Goal: Complete Application Form: Complete application form

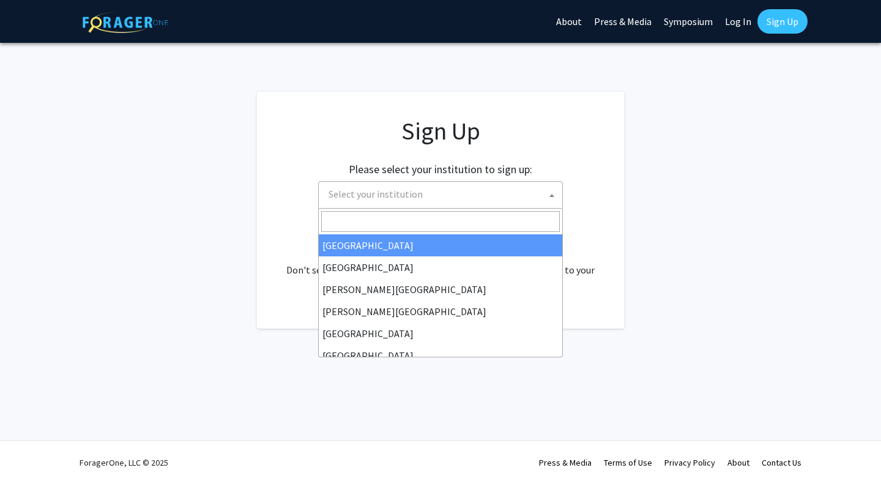
click at [499, 196] on span "Select your institution" at bounding box center [443, 194] width 239 height 25
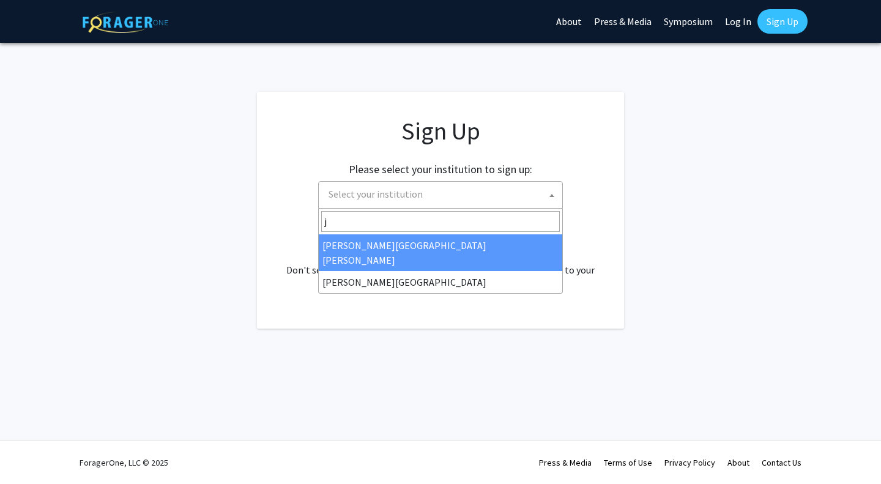
type input "jo"
select select "1"
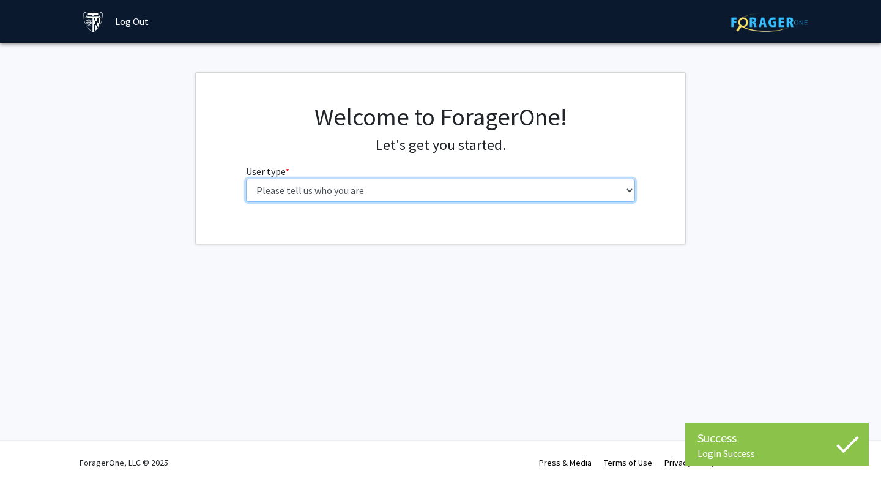
click at [627, 195] on select "Please tell us who you are Undergraduate Student Master's Student Doctoral Cand…" at bounding box center [441, 190] width 390 height 23
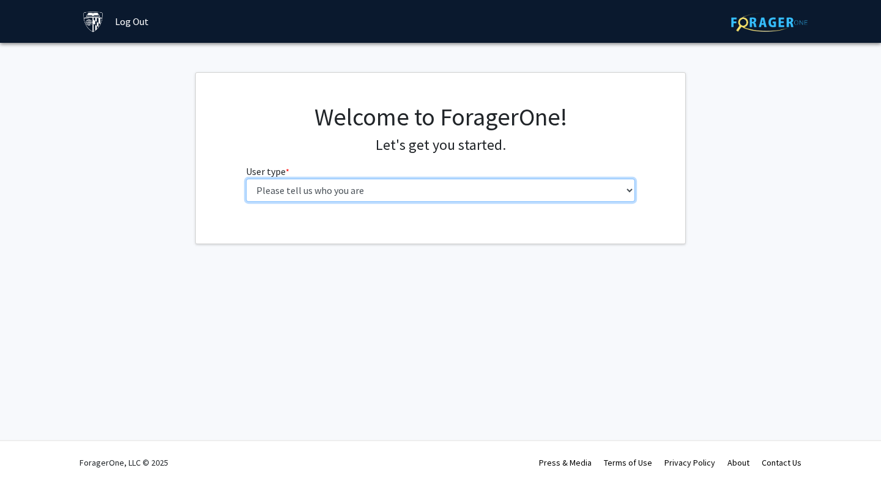
select select "3: doc"
click at [246, 179] on select "Please tell us who you are Undergraduate Student Master's Student Doctoral Cand…" at bounding box center [441, 190] width 390 height 23
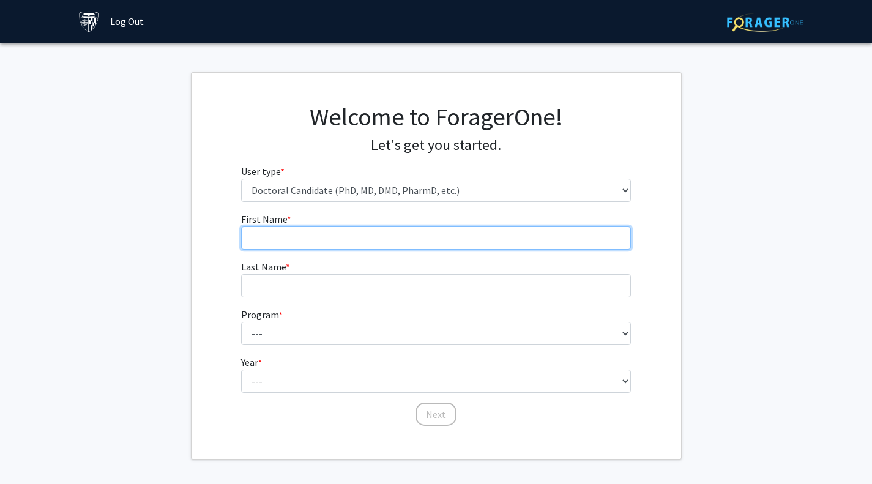
click at [420, 229] on input "First Name * required" at bounding box center [436, 237] width 390 height 23
type input "C"
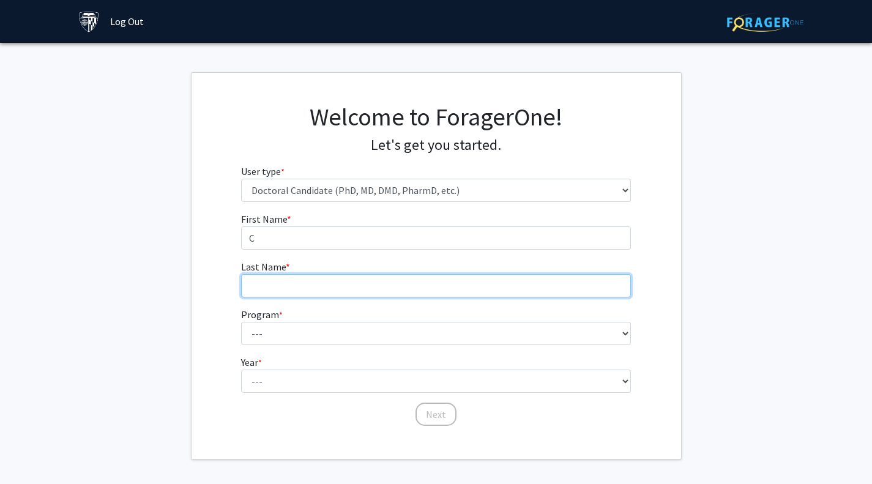
click at [261, 287] on input "Last Name * required" at bounding box center [436, 285] width 390 height 23
type input "B-S"
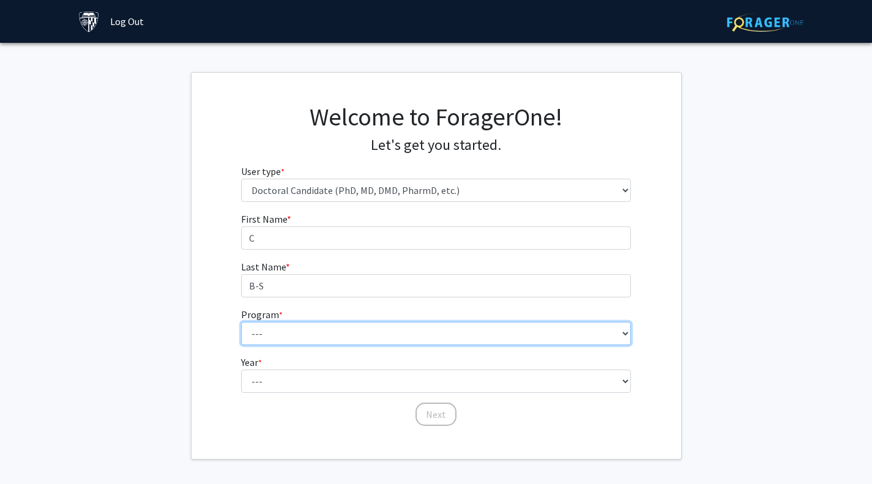
click at [283, 338] on select "--- Adult-Gerontological Acute Care Nurse Practitioner Adult-Gerontological Cri…" at bounding box center [436, 333] width 390 height 23
select select "39: 42"
click at [241, 322] on select "--- Adult-Gerontological Acute Care Nurse Practitioner Adult-Gerontological Cri…" at bounding box center [436, 333] width 390 height 23
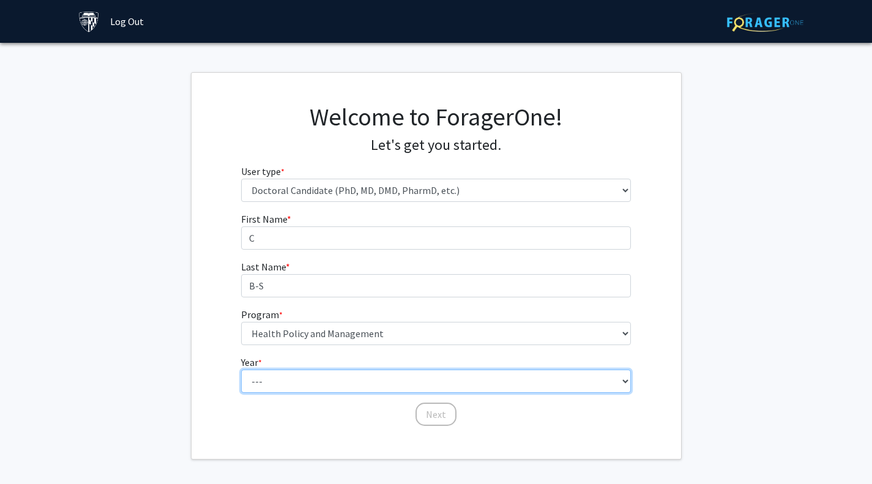
click at [589, 381] on select "--- First Year Second Year Third Year Fourth Year Fifth Year Sixth Year Seventh…" at bounding box center [436, 381] width 390 height 23
select select "1: first_year"
click at [241, 370] on select "--- First Year Second Year Third Year Fourth Year Fifth Year Sixth Year Seventh…" at bounding box center [436, 381] width 390 height 23
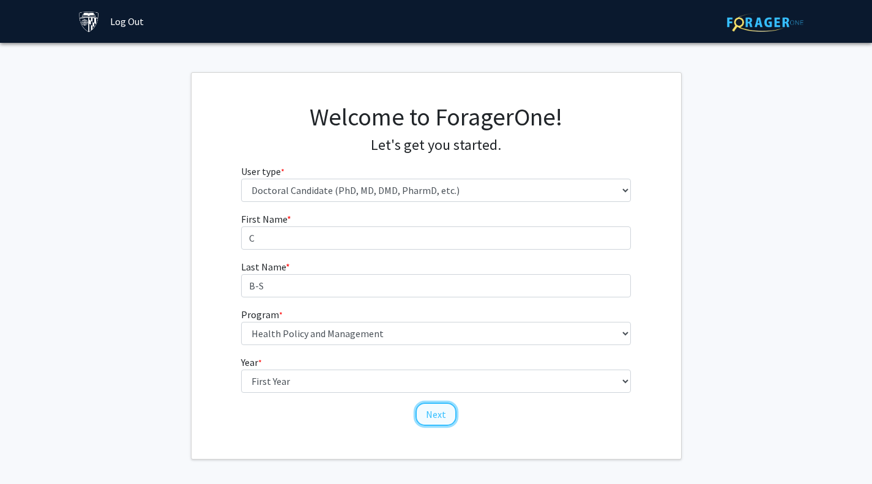
click at [437, 414] on button "Next" at bounding box center [435, 414] width 41 height 23
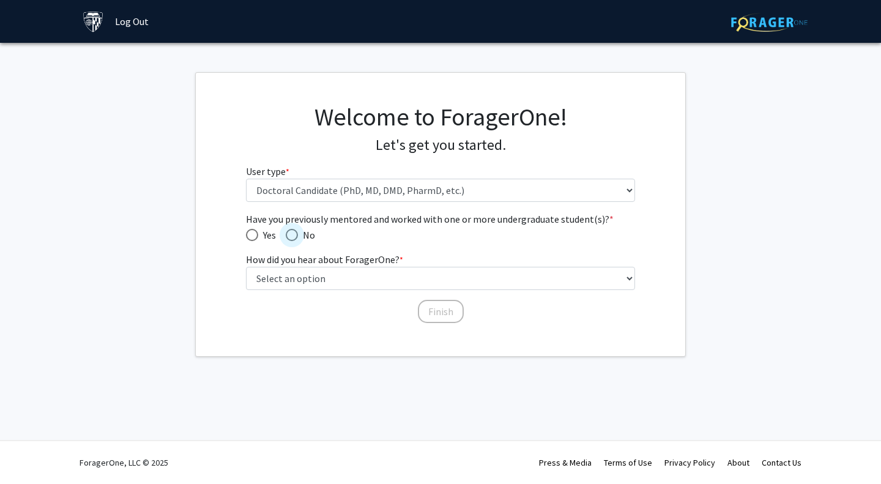
click at [299, 237] on span "No" at bounding box center [306, 235] width 17 height 15
click at [298, 237] on input "No" at bounding box center [292, 235] width 12 height 12
radio input "true"
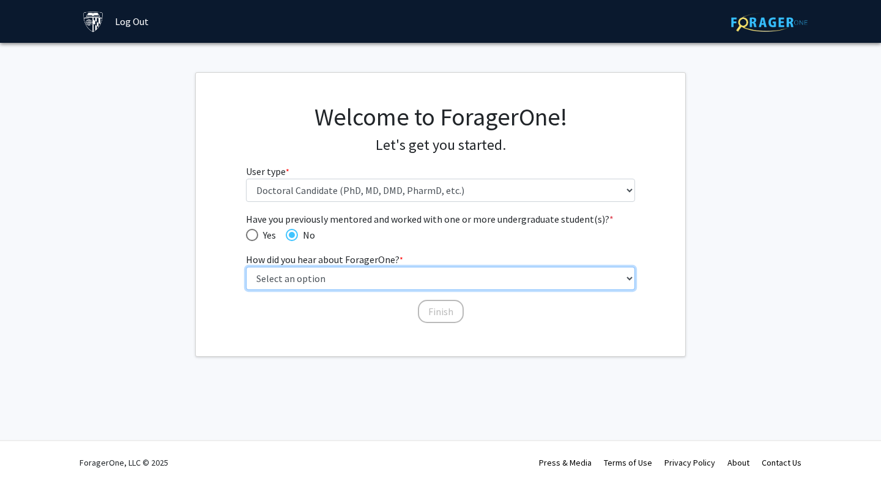
click at [421, 279] on select "Select an option Peer/student recommendation Faculty/staff recommendation Unive…" at bounding box center [441, 278] width 390 height 23
select select "5: other"
click at [246, 267] on select "Select an option Peer/student recommendation Faculty/staff recommendation Unive…" at bounding box center [441, 278] width 390 height 23
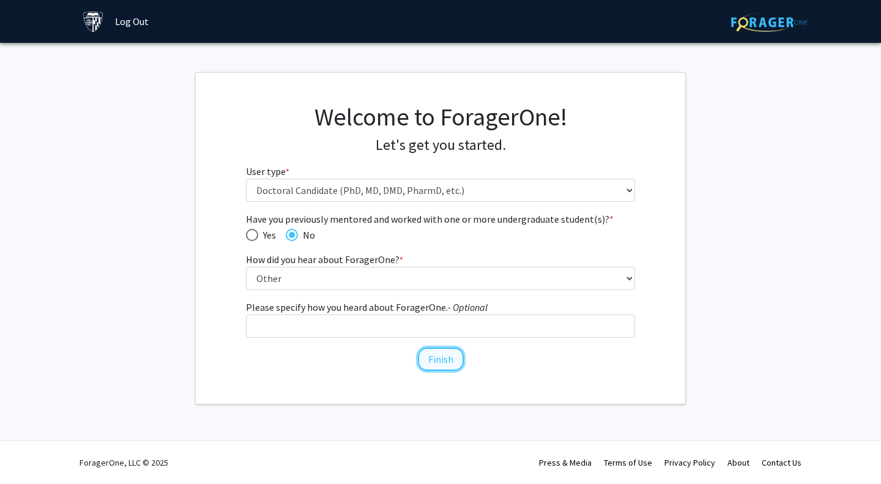
click at [440, 360] on button "Finish" at bounding box center [441, 359] width 46 height 23
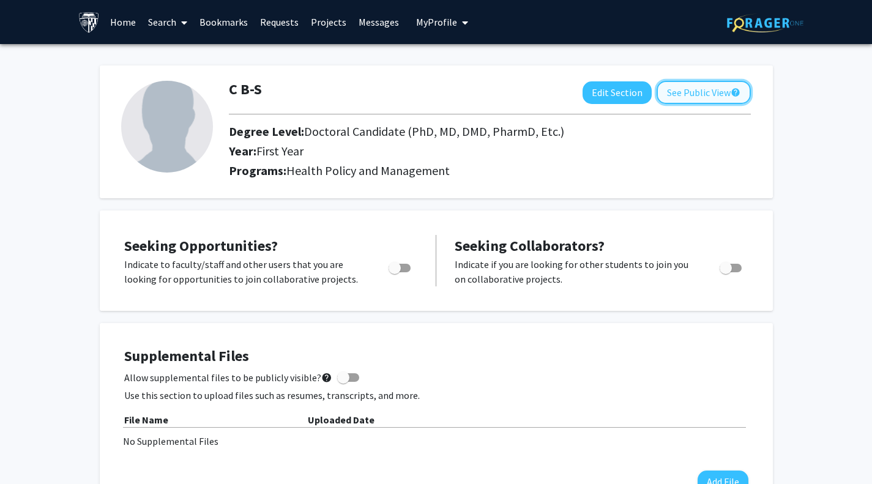
click at [723, 86] on button "See Public View help" at bounding box center [704, 92] width 94 height 23
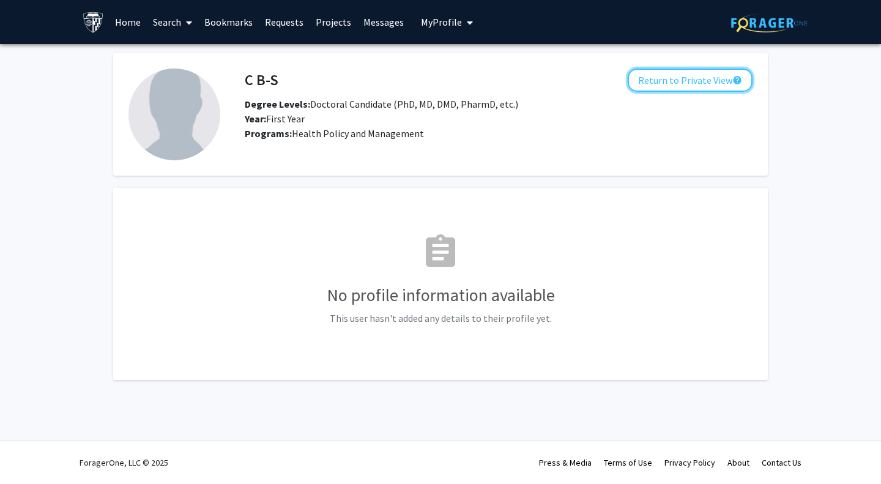
click at [723, 86] on button "Return to Private View help" at bounding box center [690, 80] width 125 height 23
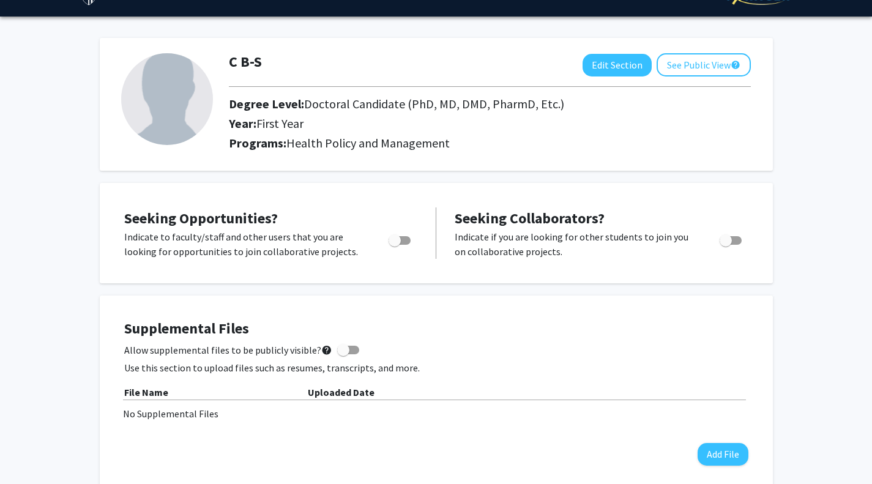
scroll to position [10, 0]
